Goal: Book appointment/travel/reservation

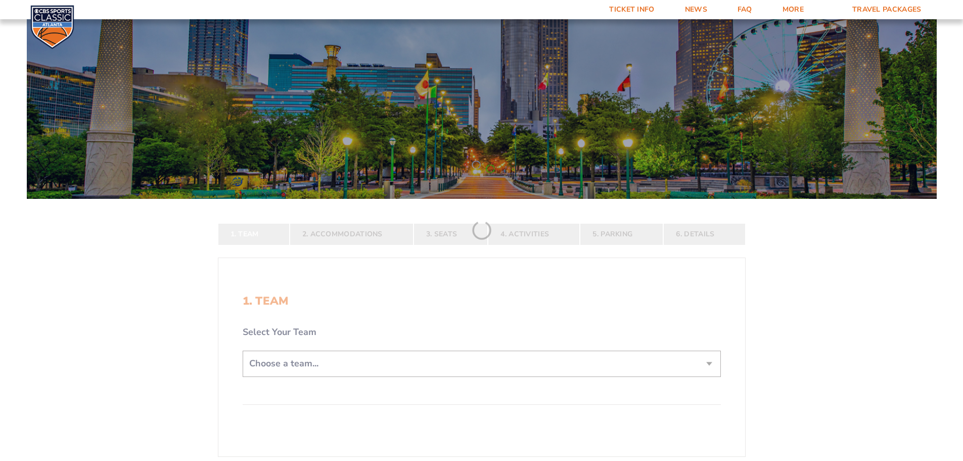
scroll to position [202, 0]
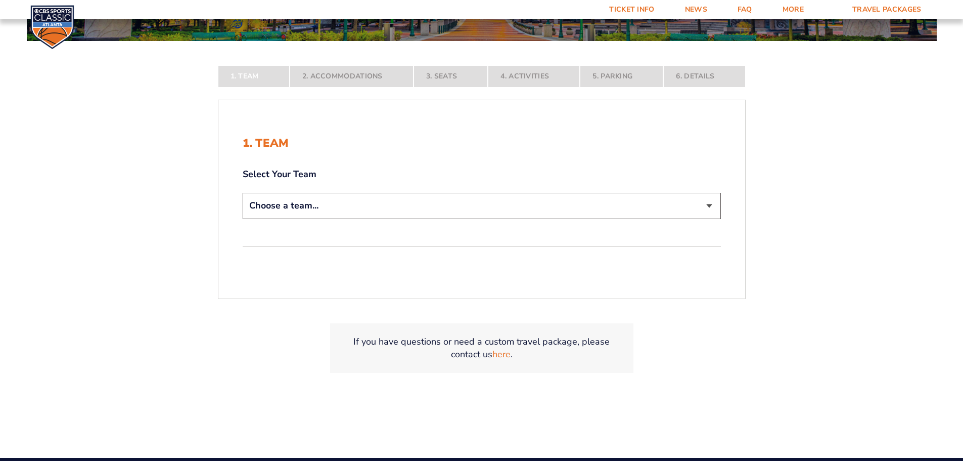
click at [475, 214] on select "Choose a team... [US_STATE] Wildcats [US_STATE] State Buckeyes [US_STATE] Tar H…" at bounding box center [482, 206] width 478 height 26
select select "12956"
click at [243, 218] on select "Choose a team... [US_STATE] Wildcats [US_STATE] State Buckeyes [US_STATE] Tar H…" at bounding box center [482, 206] width 478 height 26
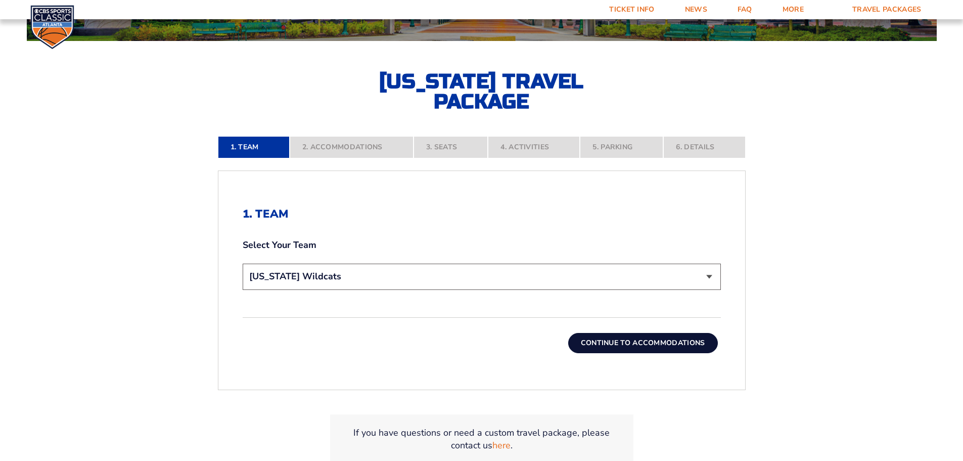
click at [641, 345] on button "Continue To Accommodations" at bounding box center [643, 343] width 150 height 20
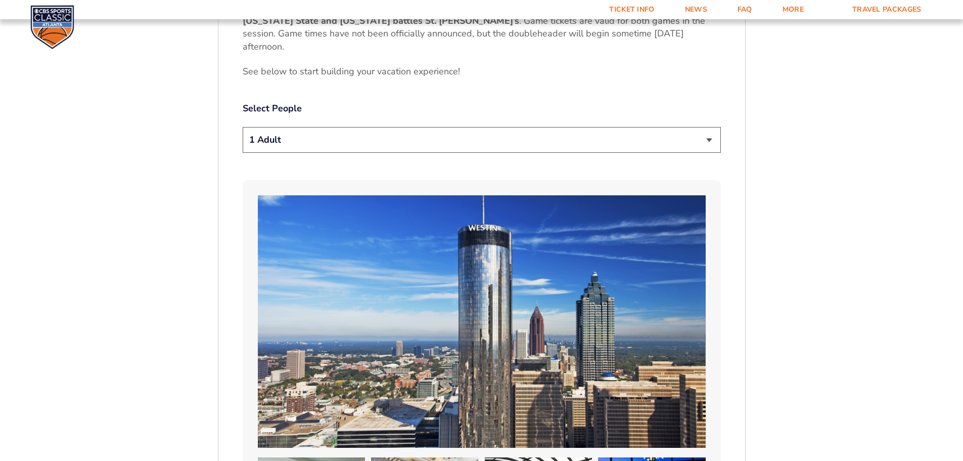
scroll to position [572, 0]
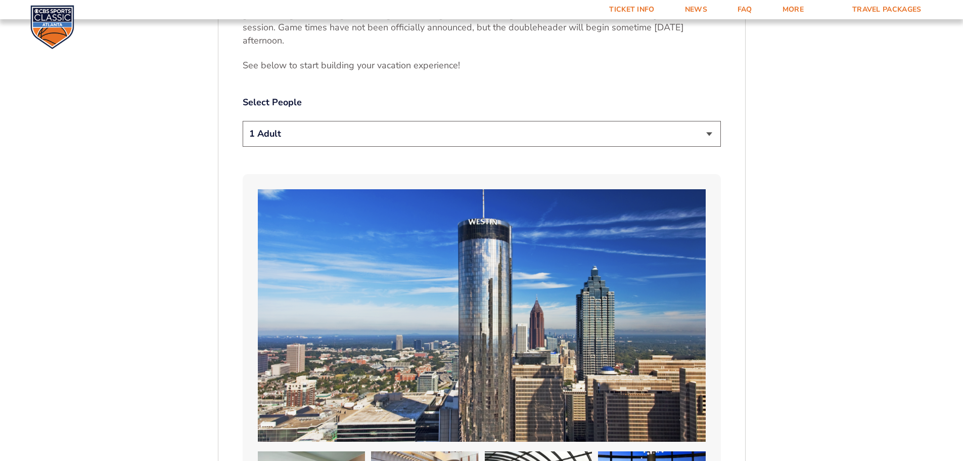
click at [706, 129] on select "1 Adult 2 Adults 3 Adults 4 Adults 2 Adults + 1 Child 2 Adults + 2 Children 2 A…" at bounding box center [482, 134] width 478 height 26
select select "2 Adults"
click at [243, 121] on select "1 Adult 2 Adults 3 Adults 4 Adults 2 Adults + 1 Child 2 Adults + 2 Children 2 A…" at bounding box center [482, 134] width 478 height 26
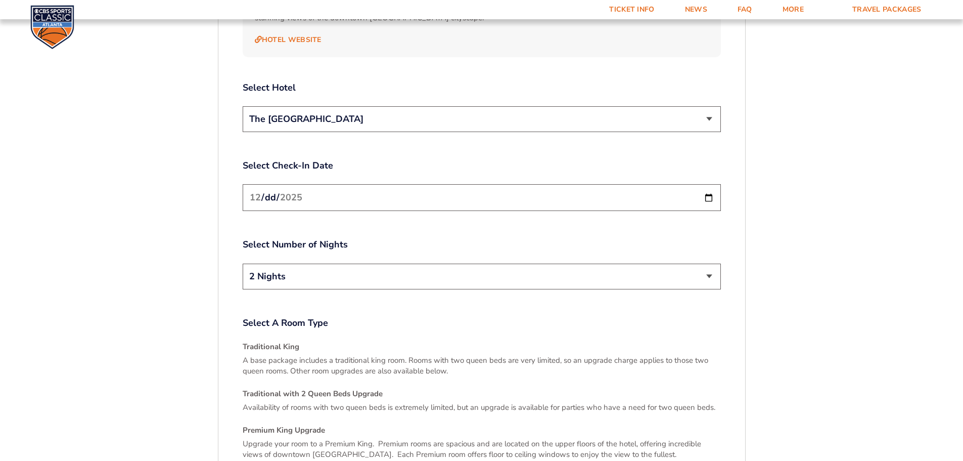
scroll to position [1027, 0]
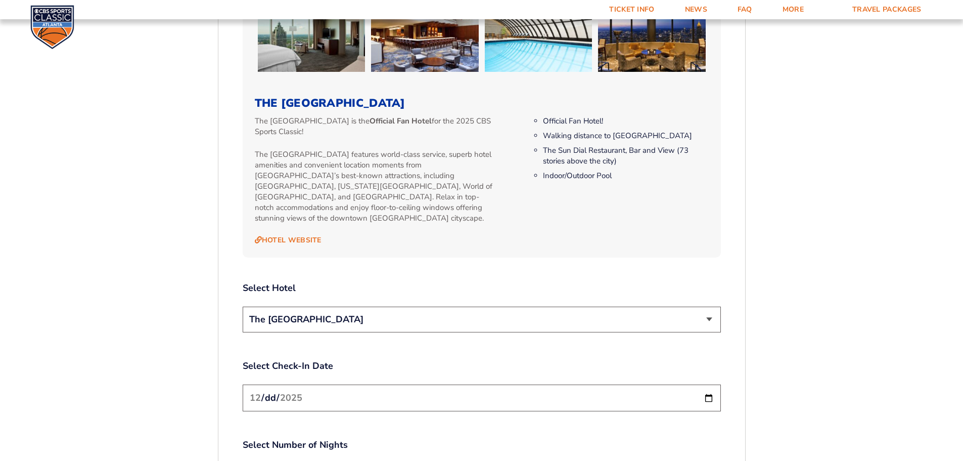
click at [381, 306] on select "The [GEOGRAPHIC_DATA]" at bounding box center [482, 319] width 478 height 26
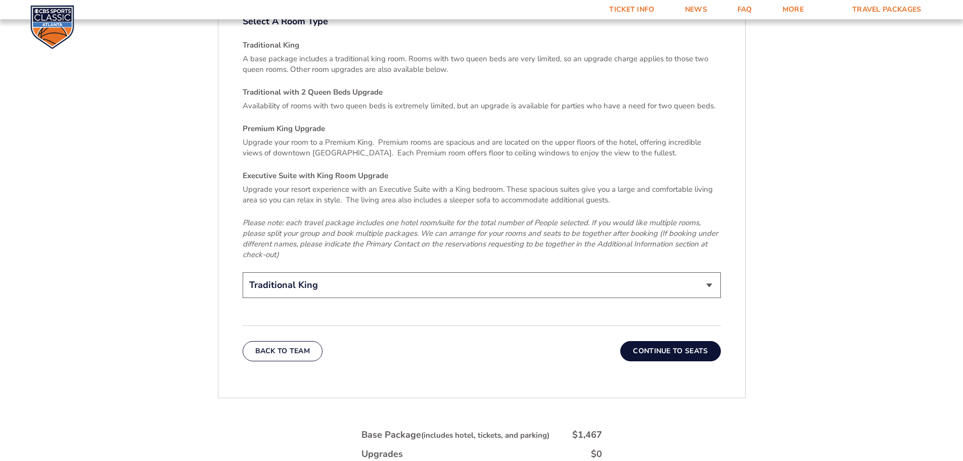
scroll to position [1532, 0]
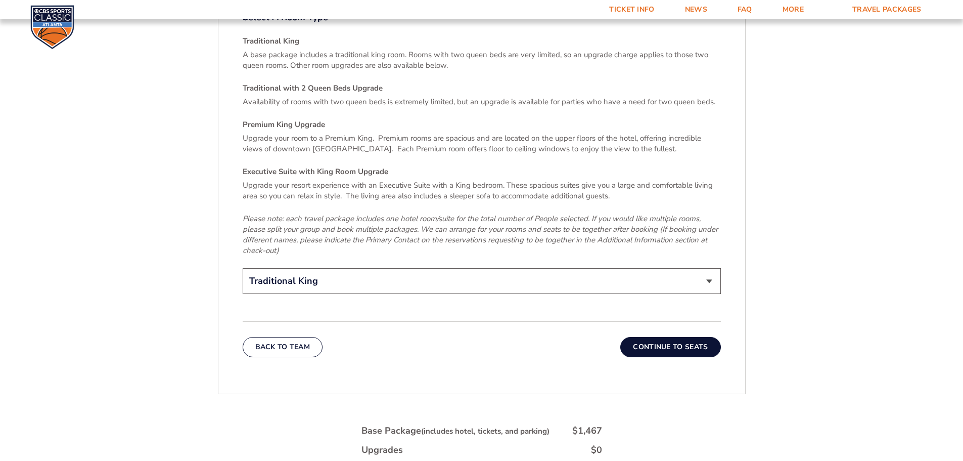
click at [686, 337] on button "Continue To Seats" at bounding box center [670, 347] width 100 height 20
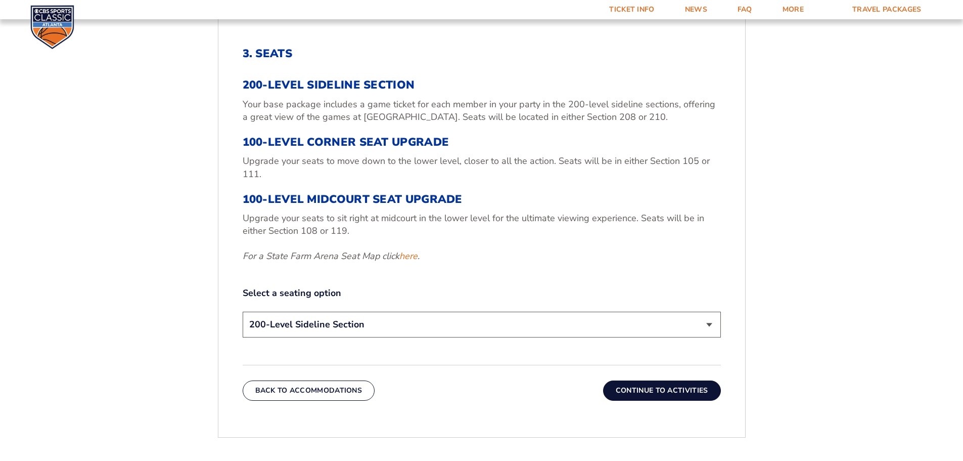
scroll to position [370, 0]
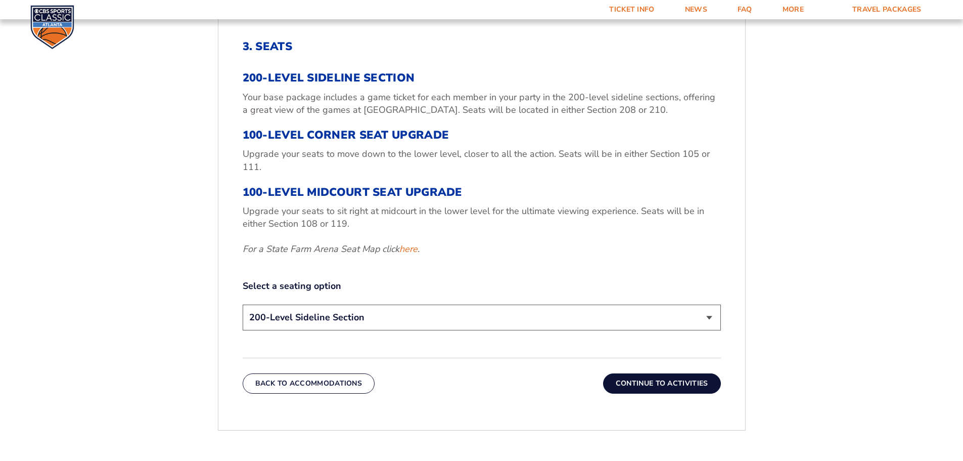
click at [710, 324] on select "200-Level Sideline Section 100-Level Corner Seat Upgrade (+$120 per person) 100…" at bounding box center [482, 317] width 478 height 26
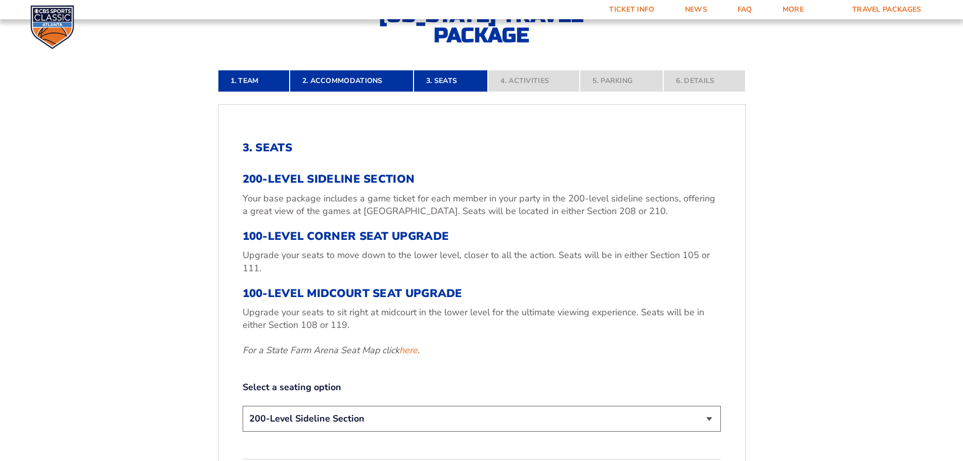
scroll to position [319, 0]
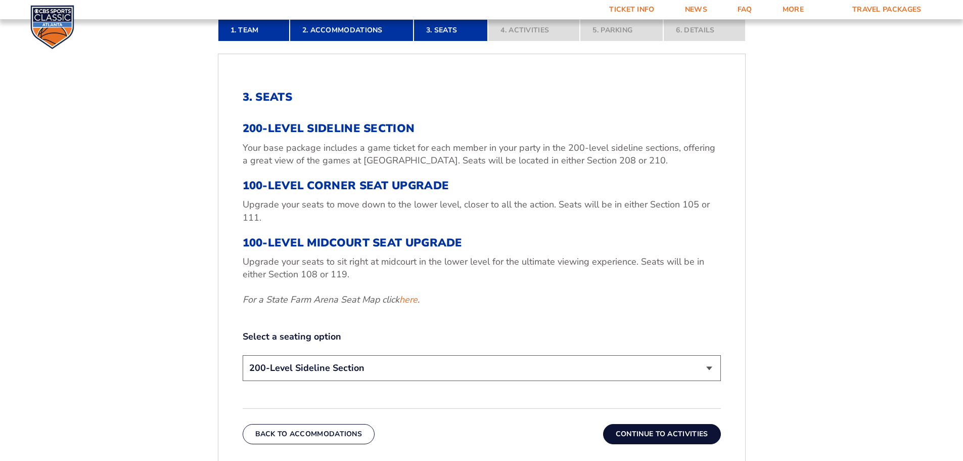
click at [492, 372] on select "200-Level Sideline Section 100-Level Corner Seat Upgrade (+$120 per person) 100…" at bounding box center [482, 368] width 478 height 26
select select "100-Level Midcourt Seat Upgrade"
click at [243, 355] on select "200-Level Sideline Section 100-Level Corner Seat Upgrade (+$120 per person) 100…" at bounding box center [482, 368] width 478 height 26
click at [659, 433] on button "Continue To Activities" at bounding box center [662, 434] width 118 height 20
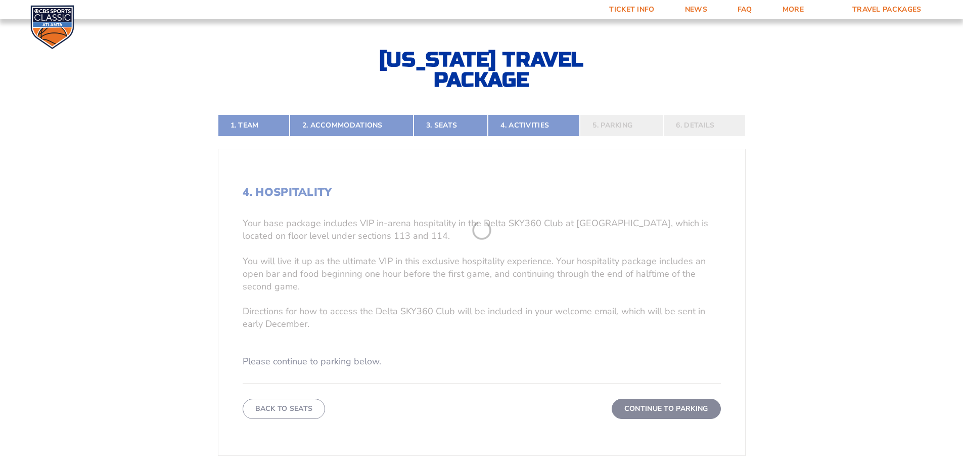
scroll to position [218, 0]
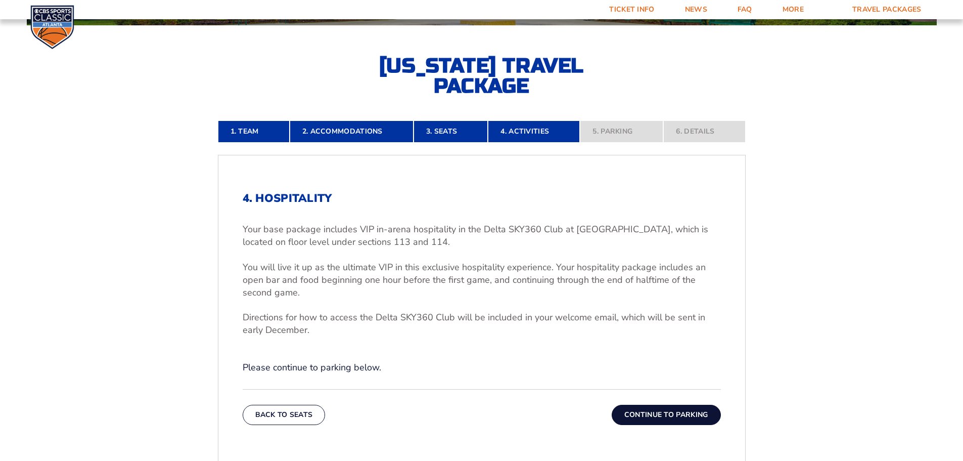
click at [662, 411] on button "Continue To Parking" at bounding box center [666, 414] width 109 height 20
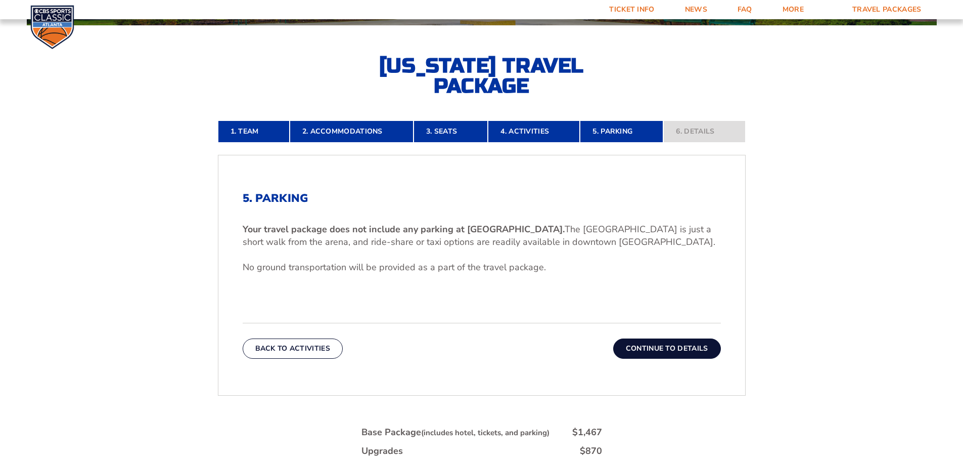
click at [638, 348] on button "Continue To Details" at bounding box center [667, 348] width 108 height 20
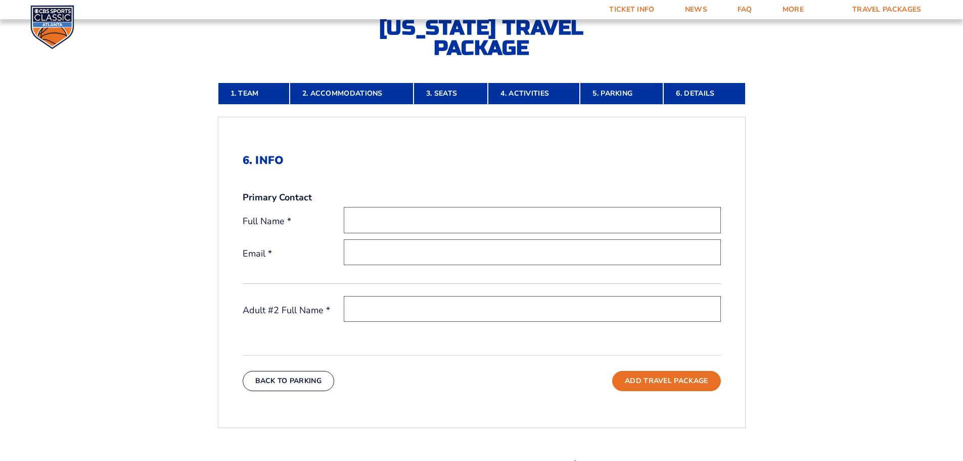
scroll to position [0, 0]
